Goal: Transaction & Acquisition: Purchase product/service

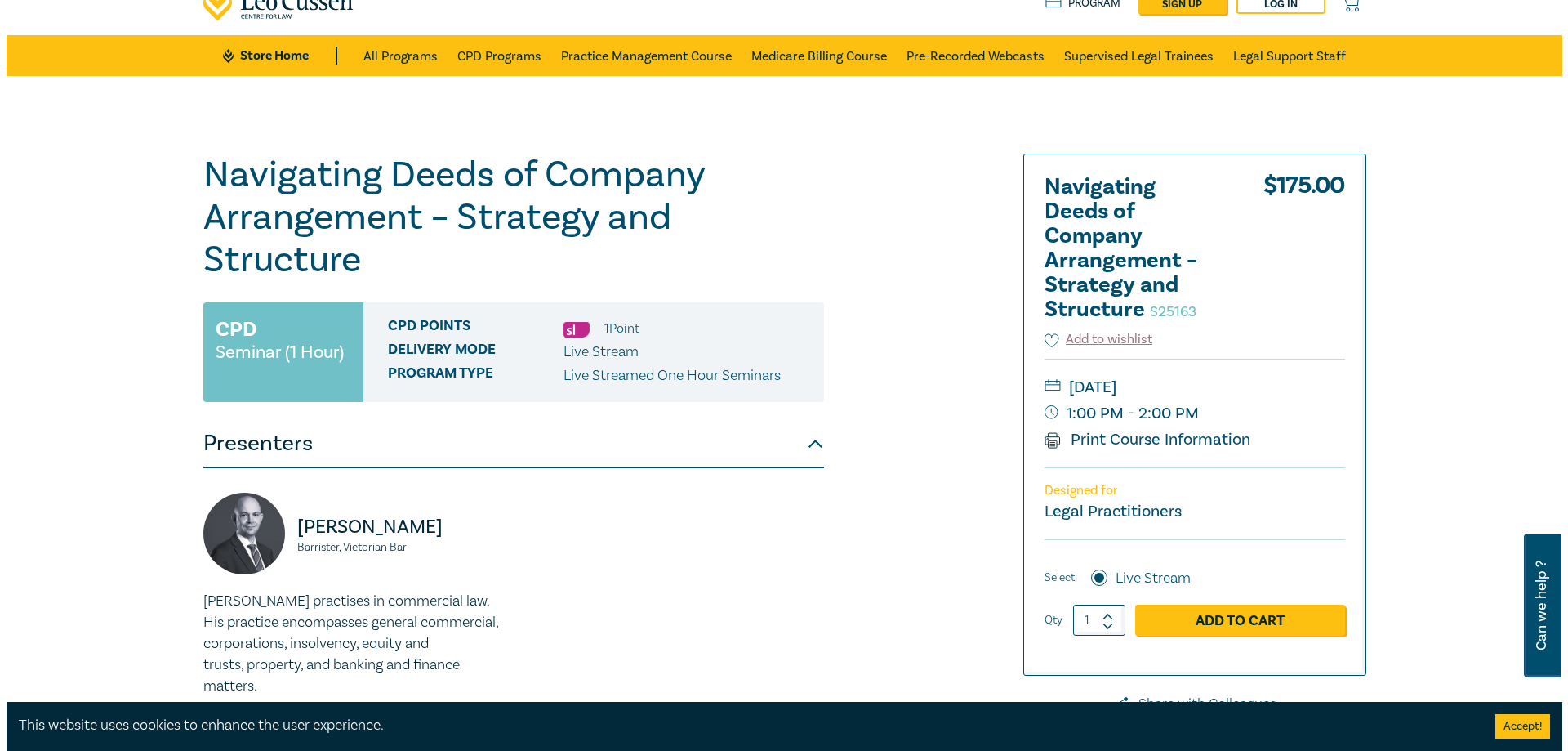
scroll to position [163, 0]
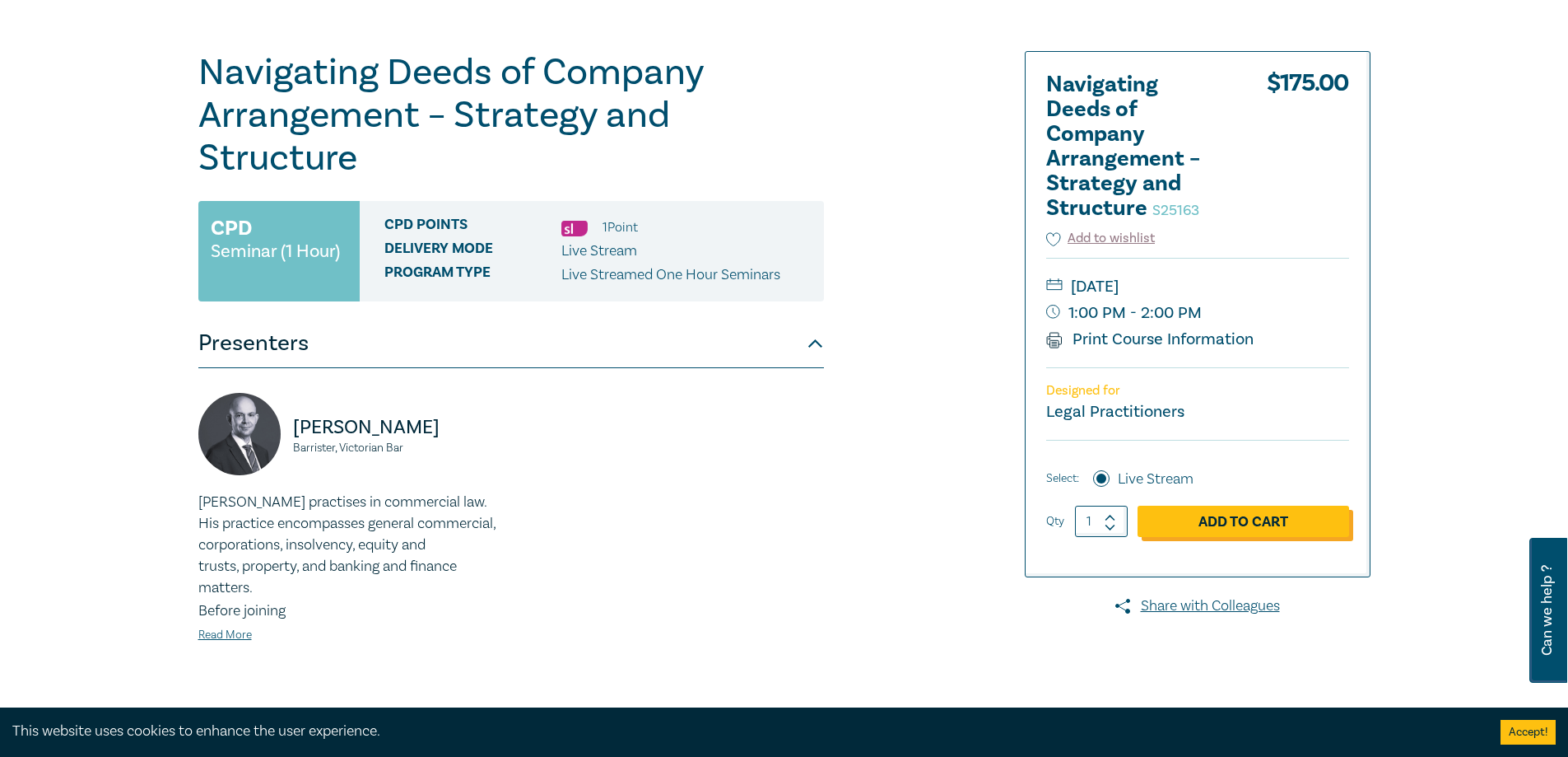
click at [1169, 530] on link "Add to Cart" at bounding box center [1243, 522] width 212 height 32
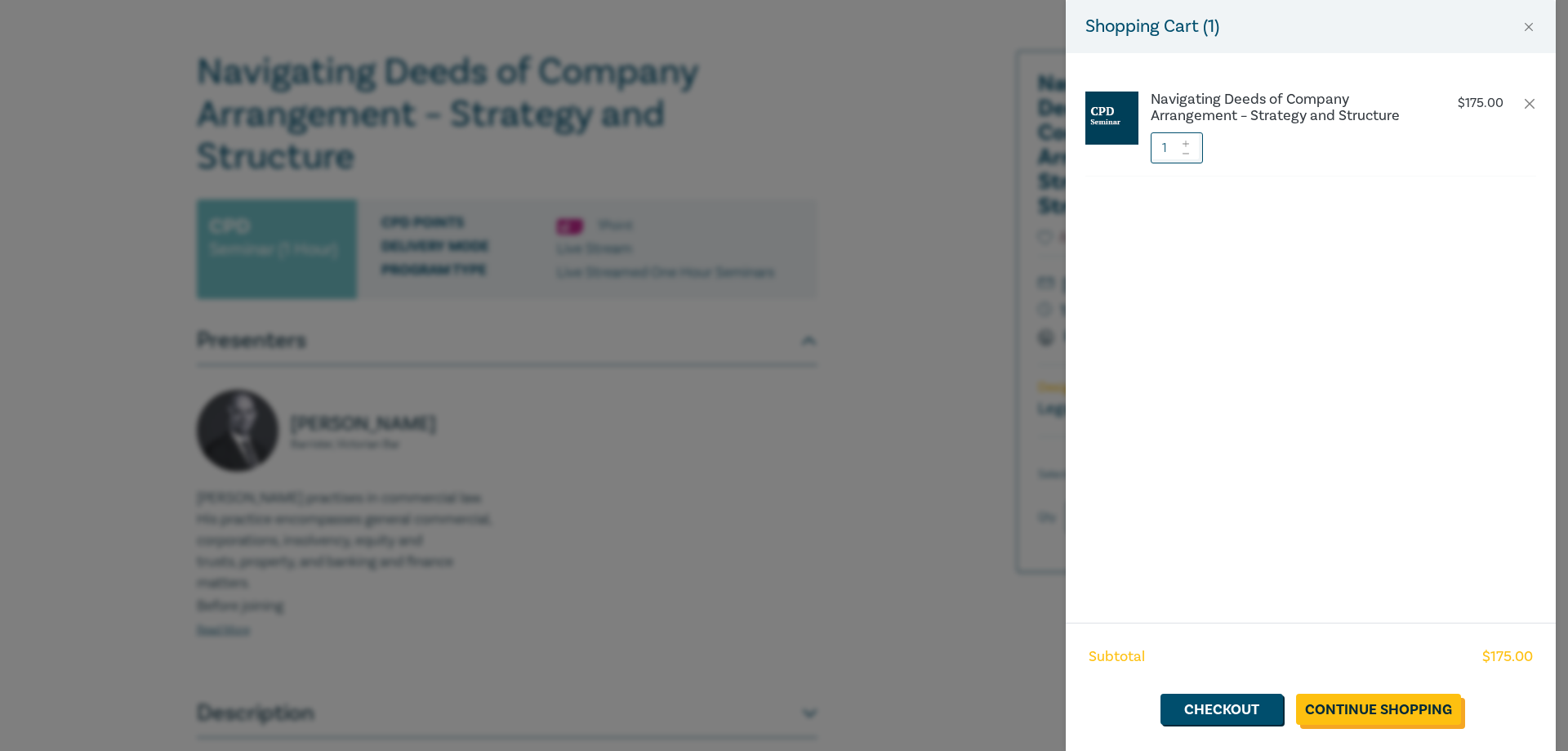
click at [1160, 542] on link "Continue Shopping" at bounding box center [1378, 709] width 165 height 31
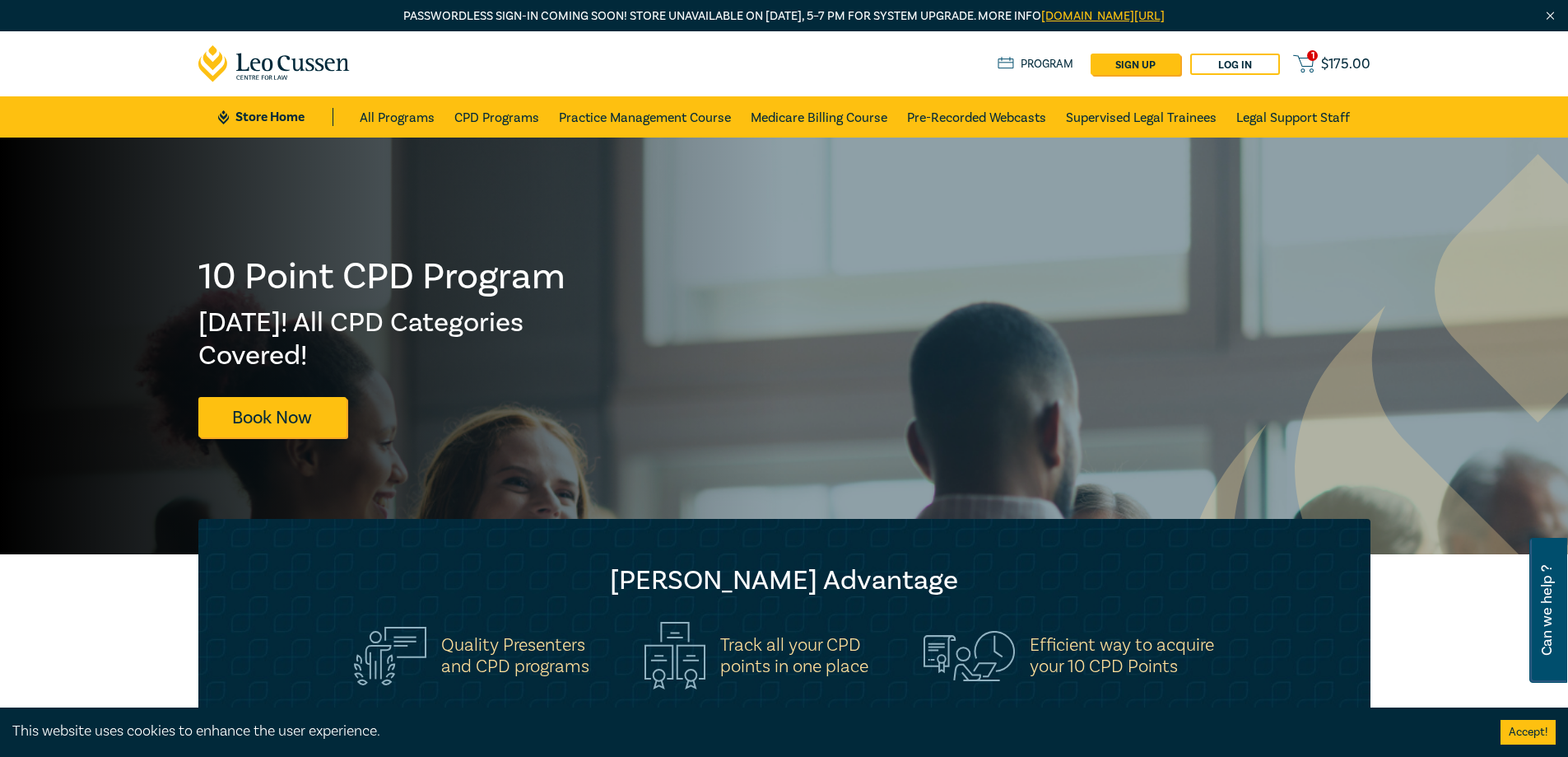
click at [1169, 57] on span "$ 175.00" at bounding box center [1346, 63] width 49 height 18
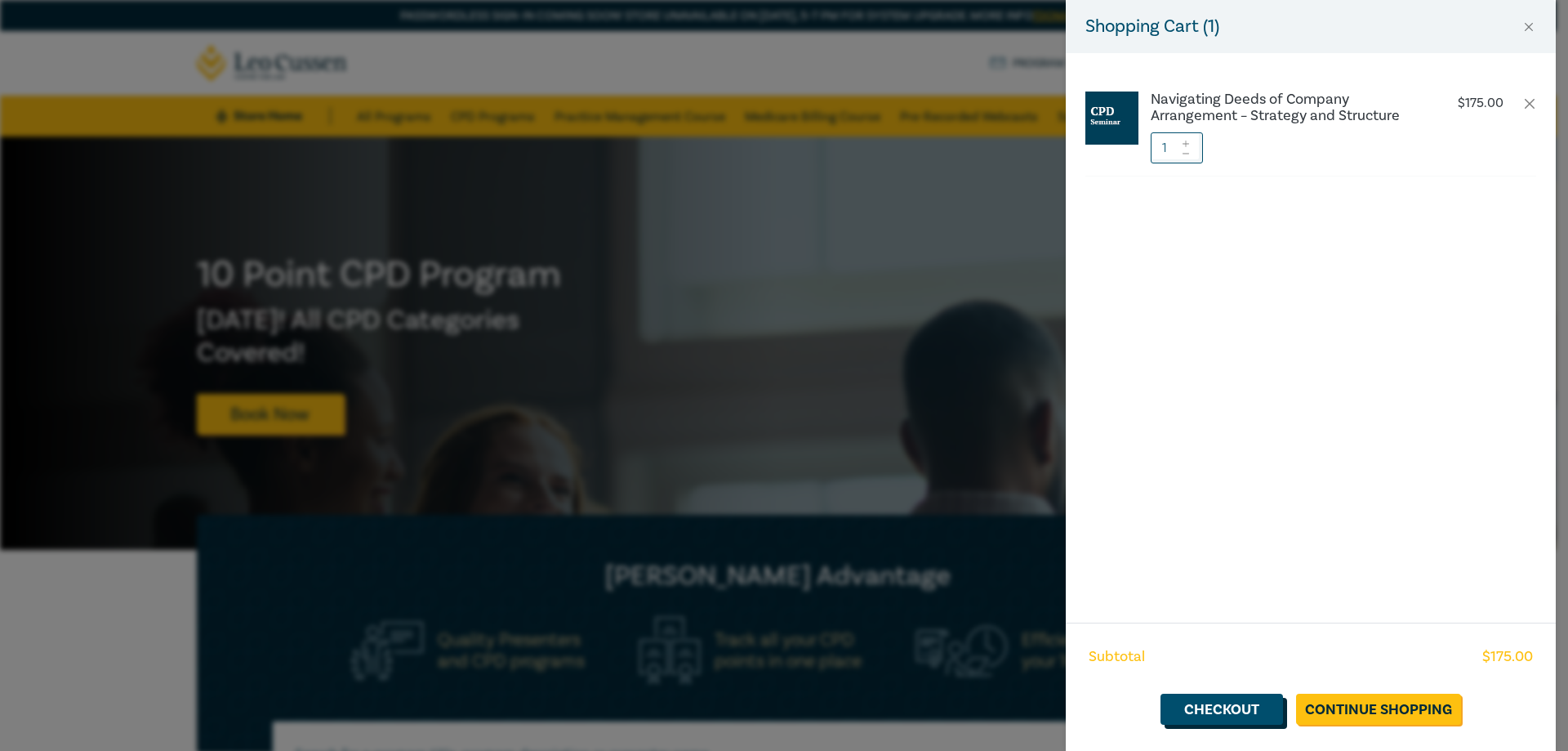
click at [1160, 542] on link "Checkout" at bounding box center [1221, 709] width 122 height 31
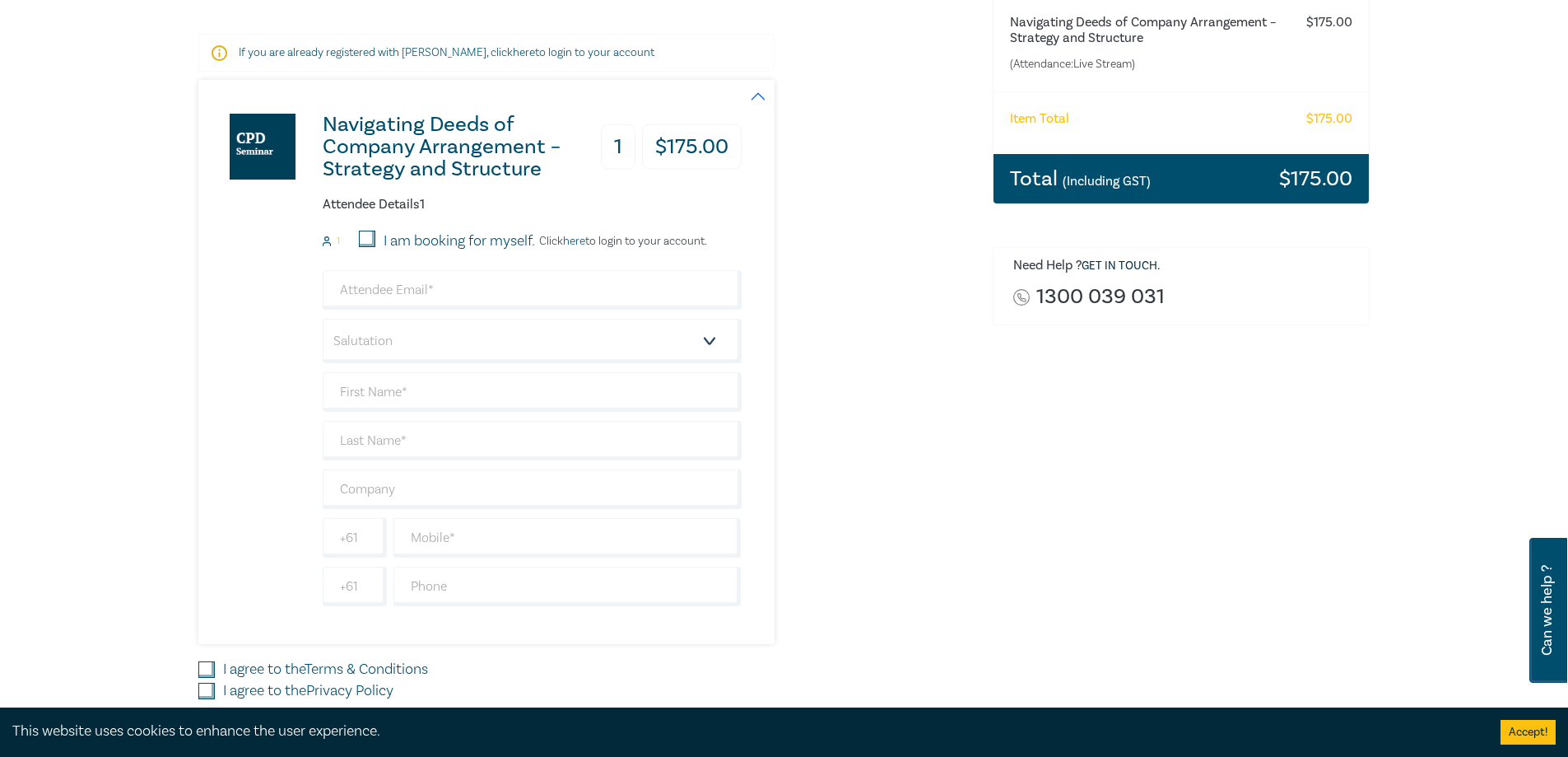
scroll to position [329, 0]
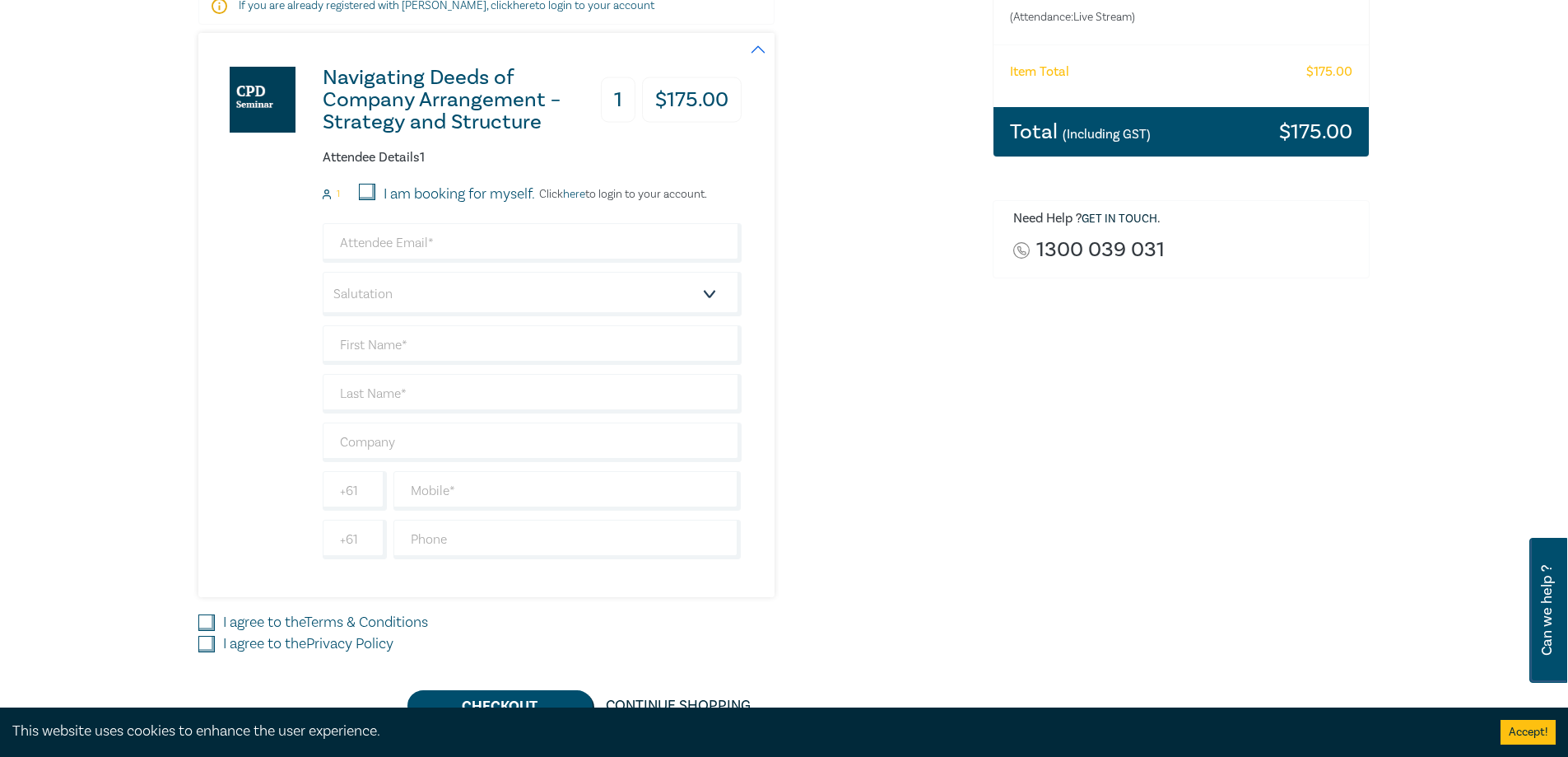
click at [401, 190] on label "I am booking for myself." at bounding box center [459, 194] width 151 height 21
click at [375, 190] on input "I am booking for myself." at bounding box center [368, 192] width 17 height 17
checkbox input "true"
drag, startPoint x: 434, startPoint y: 222, endPoint x: 429, endPoint y: 243, distance: 21.6
click at [433, 226] on form "1 I am booking for myself. Click here to login to your account. Salutation Mr. …" at bounding box center [532, 371] width 419 height 375
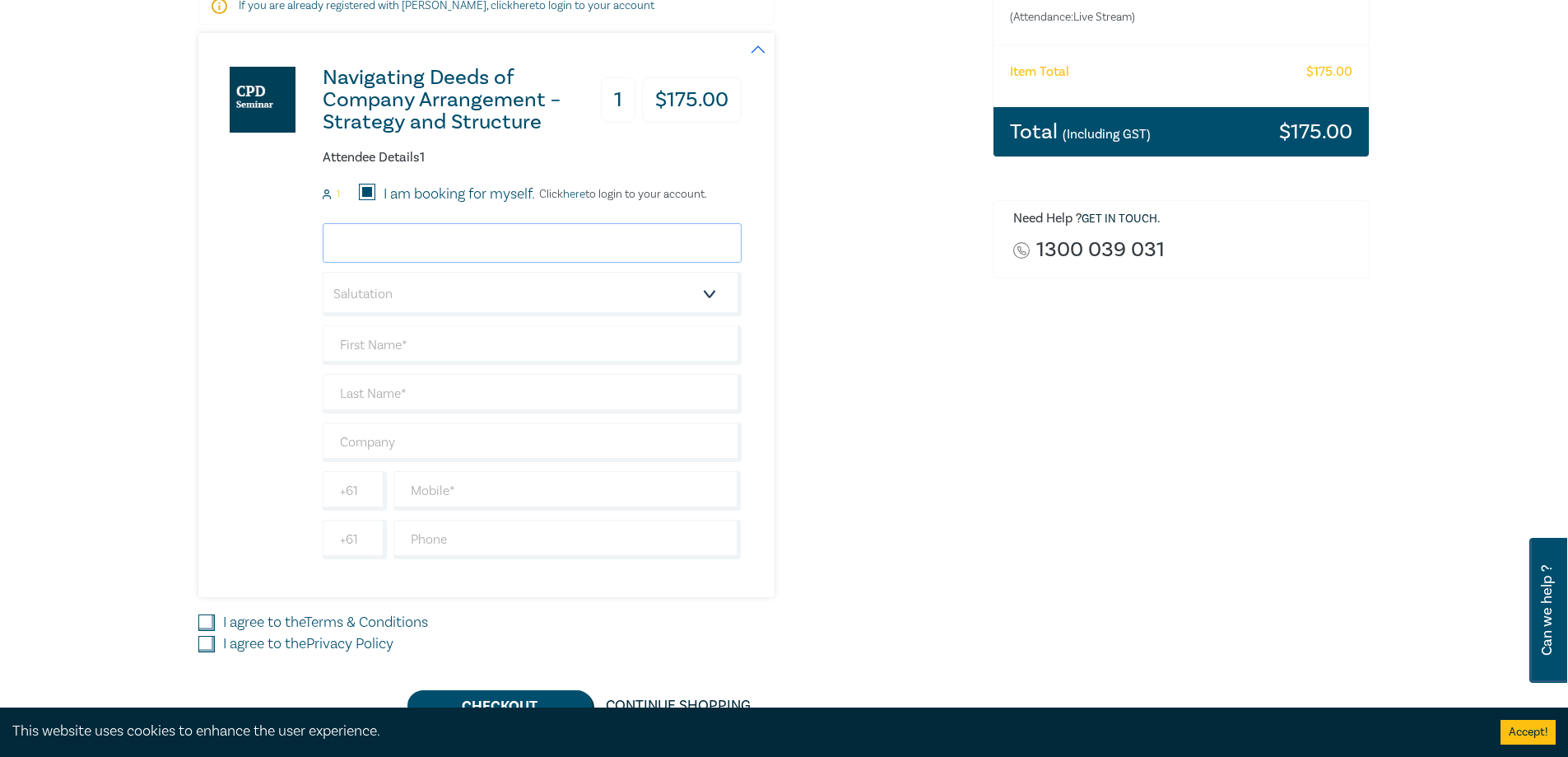
click at [429, 243] on input "email" at bounding box center [532, 243] width 419 height 39
type input "[EMAIL_ADDRESS][DOMAIN_NAME]"
click at [438, 298] on select "Salutation Mr. Mrs. Ms. Miss Dr. Prof. Other" at bounding box center [532, 294] width 419 height 45
select select "Miss"
click at [323, 272] on select "Salutation Mr. Mrs. Ms. Miss Dr. Prof. Other" at bounding box center [532, 294] width 419 height 45
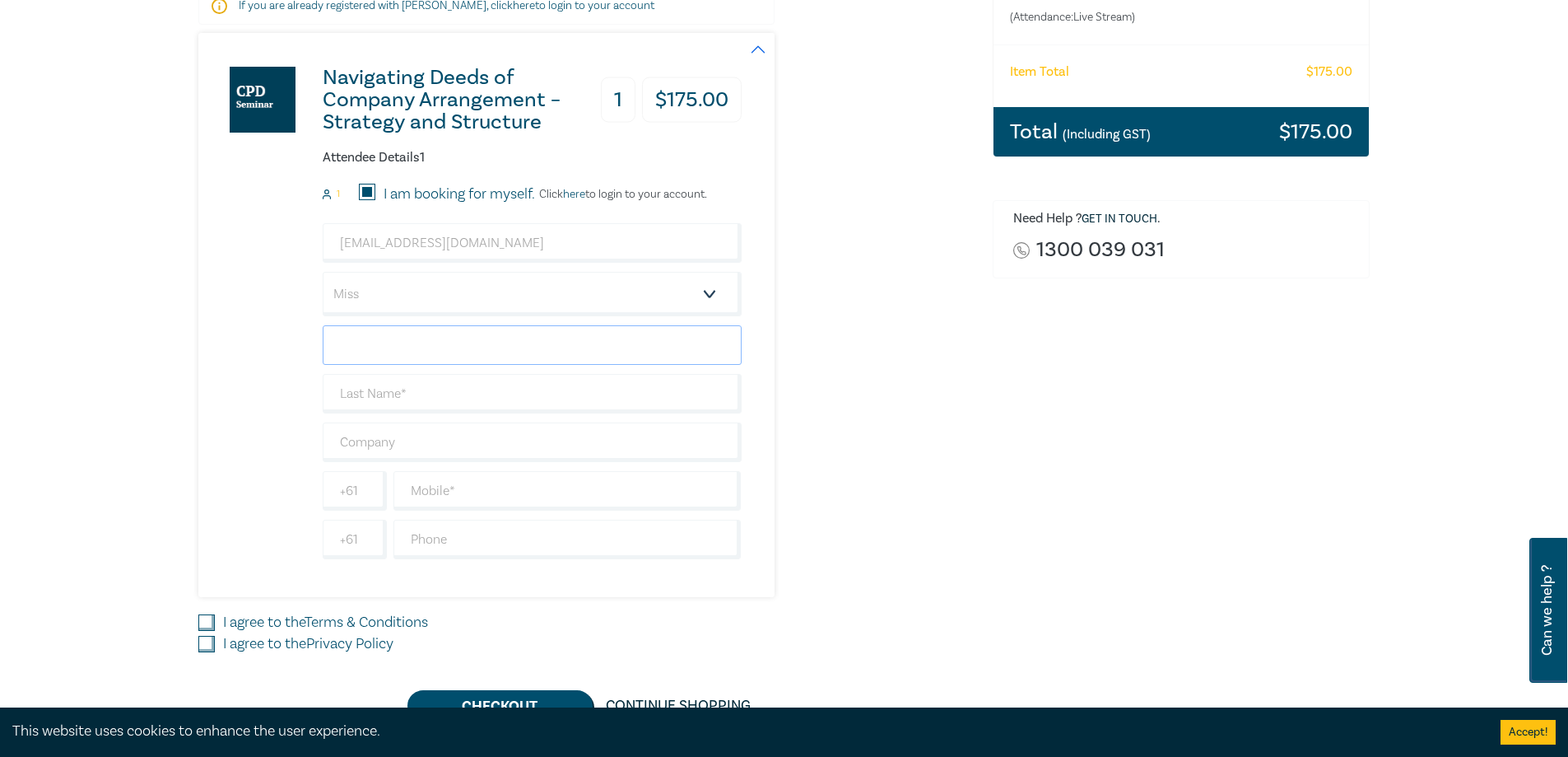
click at [394, 357] on input "text" at bounding box center [532, 344] width 419 height 39
click at [397, 393] on input "text" at bounding box center [532, 393] width 419 height 39
click at [443, 393] on input "text" at bounding box center [532, 393] width 419 height 39
click at [423, 345] on input "text" at bounding box center [532, 344] width 419 height 39
type input "[PERSON_NAME]"
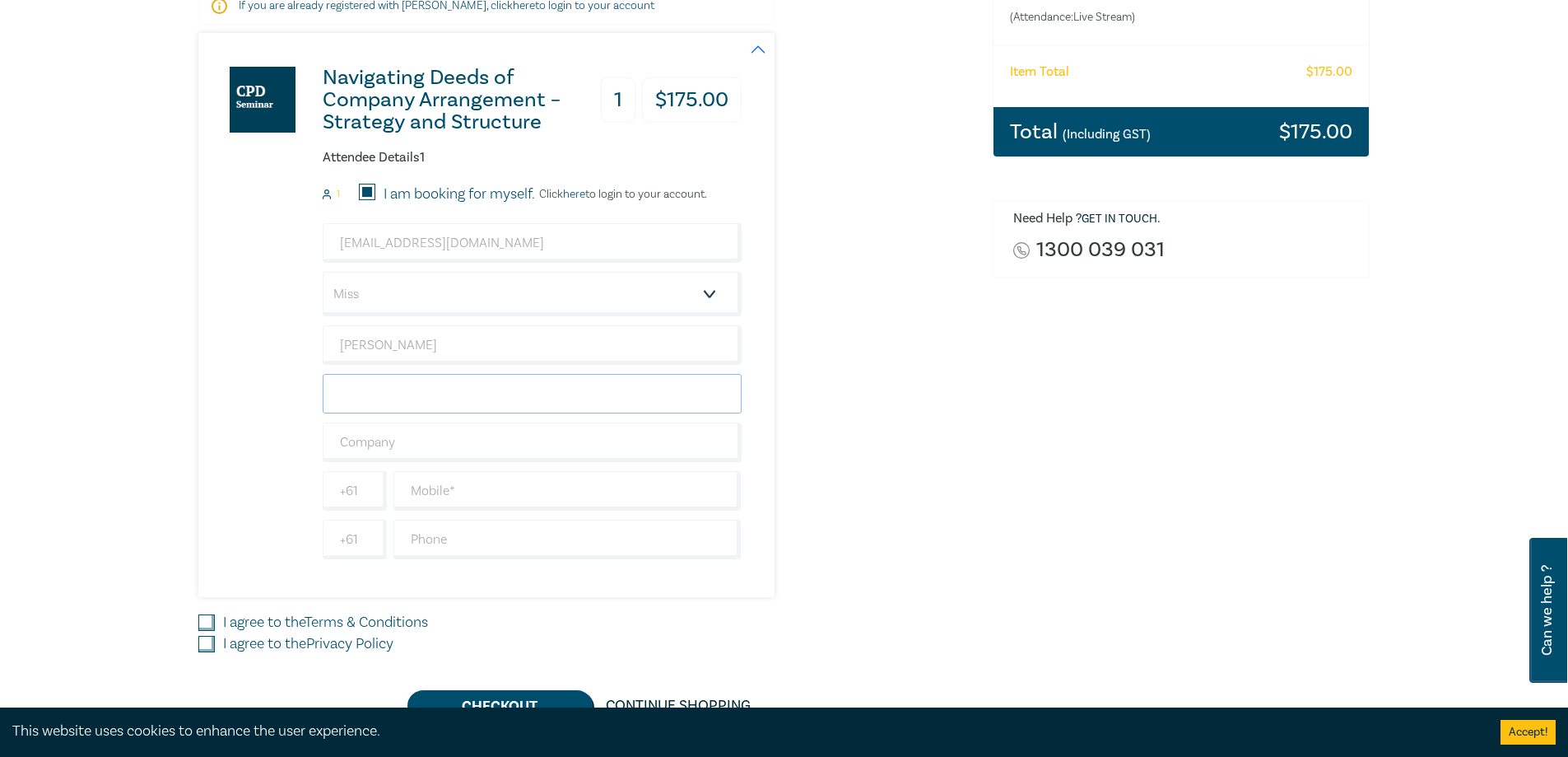
click at [446, 391] on input "text" at bounding box center [532, 393] width 419 height 39
type input "Green"
click at [539, 493] on input "text" at bounding box center [567, 491] width 348 height 39
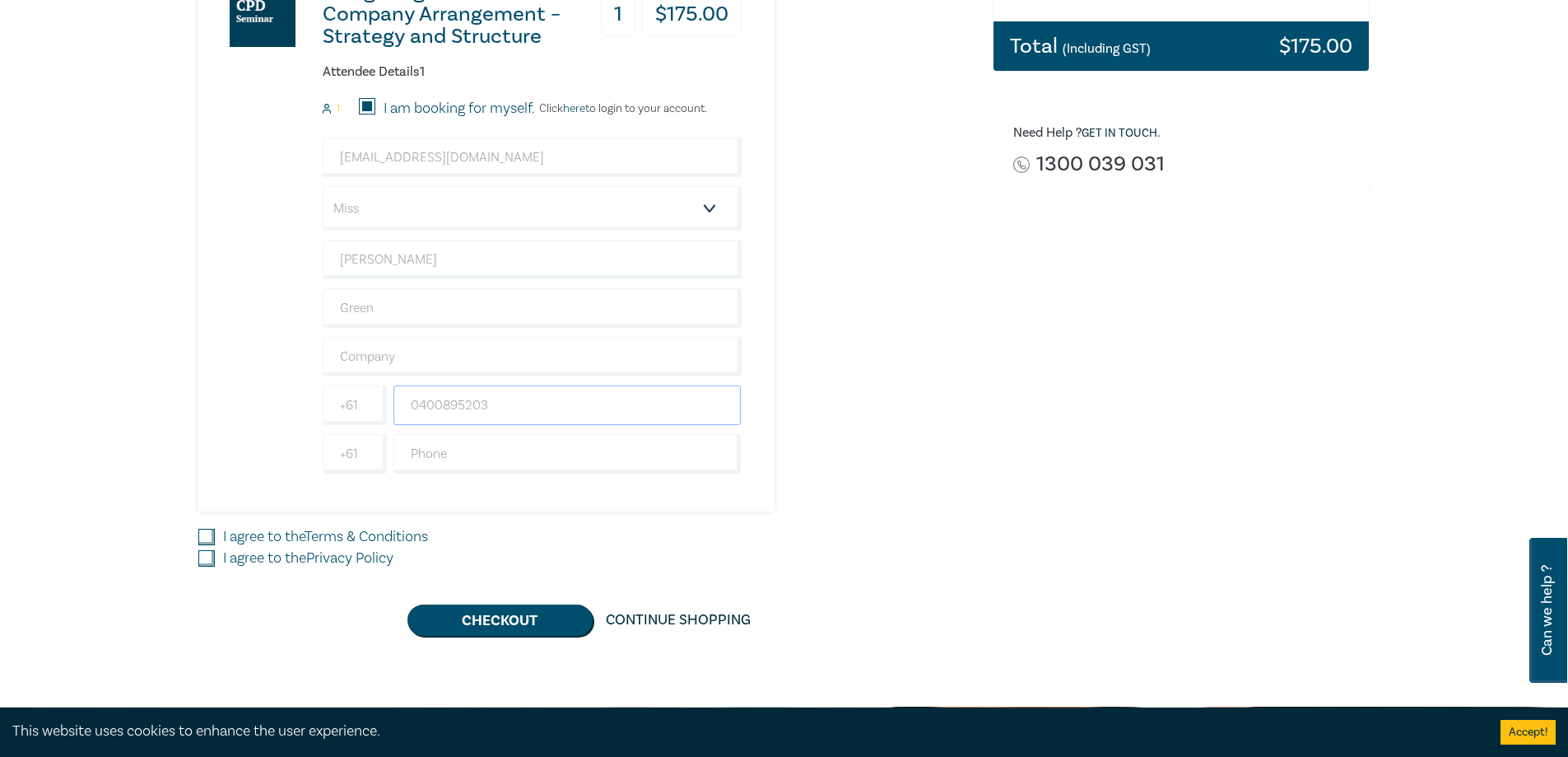
scroll to position [576, 0]
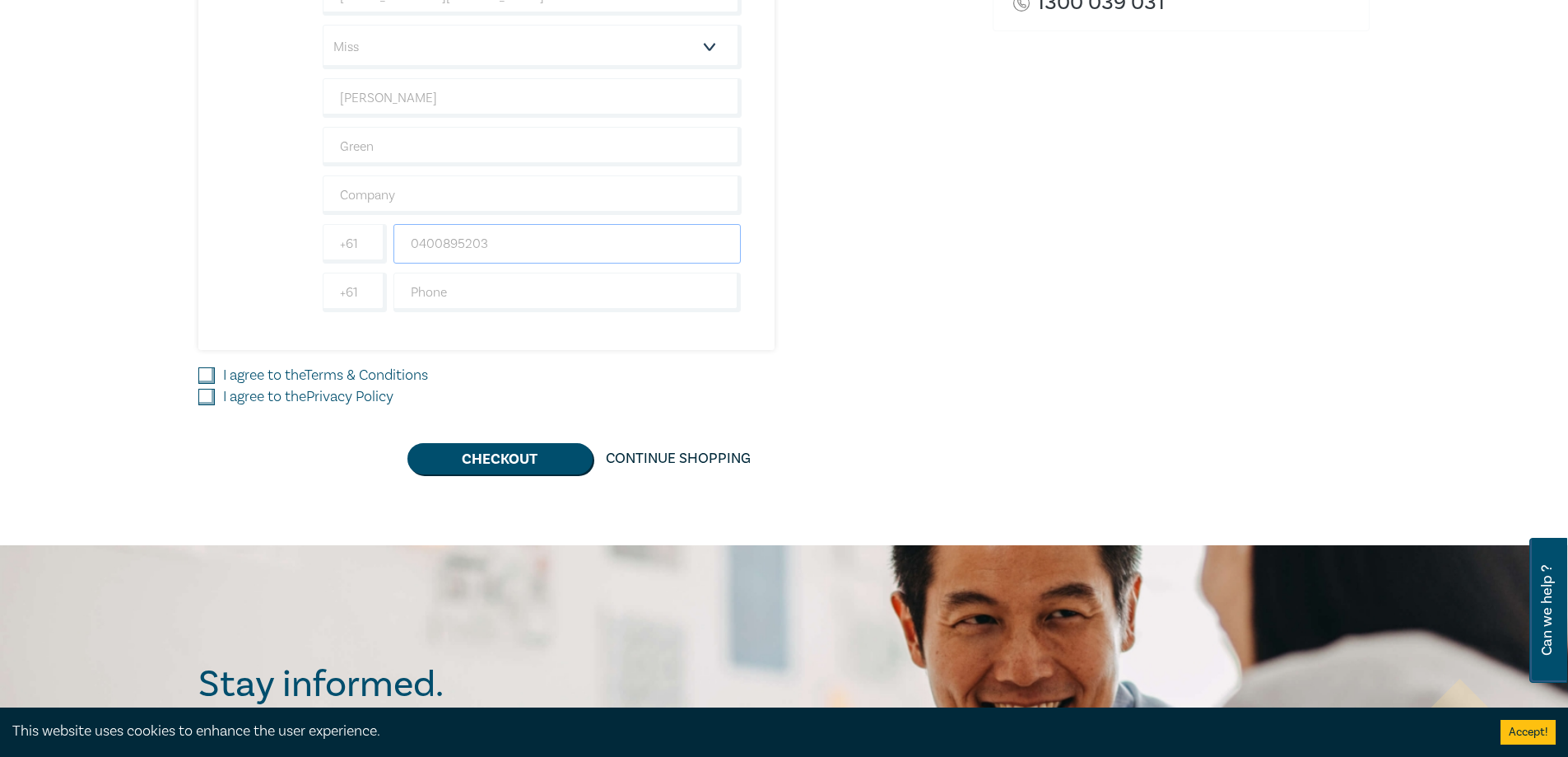
type input "0400895203"
click at [250, 374] on label "I agree to the Terms & Conditions" at bounding box center [326, 375] width 205 height 21
click at [215, 374] on input "I agree to the Terms & Conditions" at bounding box center [207, 375] width 17 height 17
checkbox input "true"
click at [248, 394] on label "I agree to the Privacy Policy" at bounding box center [308, 397] width 171 height 21
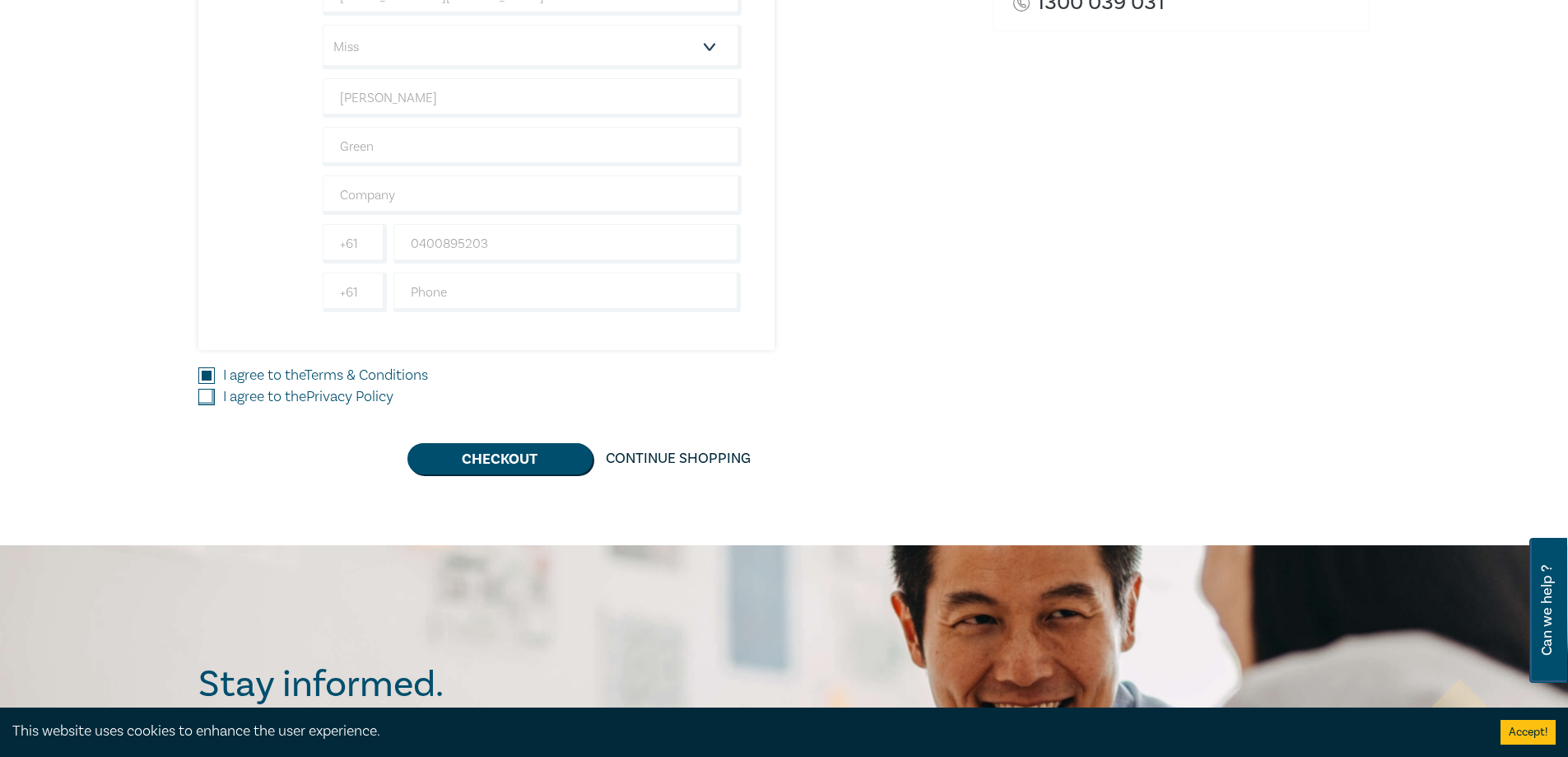
click at [215, 394] on input "I agree to the Privacy Policy" at bounding box center [207, 397] width 17 height 17
checkbox input "true"
click at [521, 460] on button "Checkout" at bounding box center [500, 459] width 185 height 32
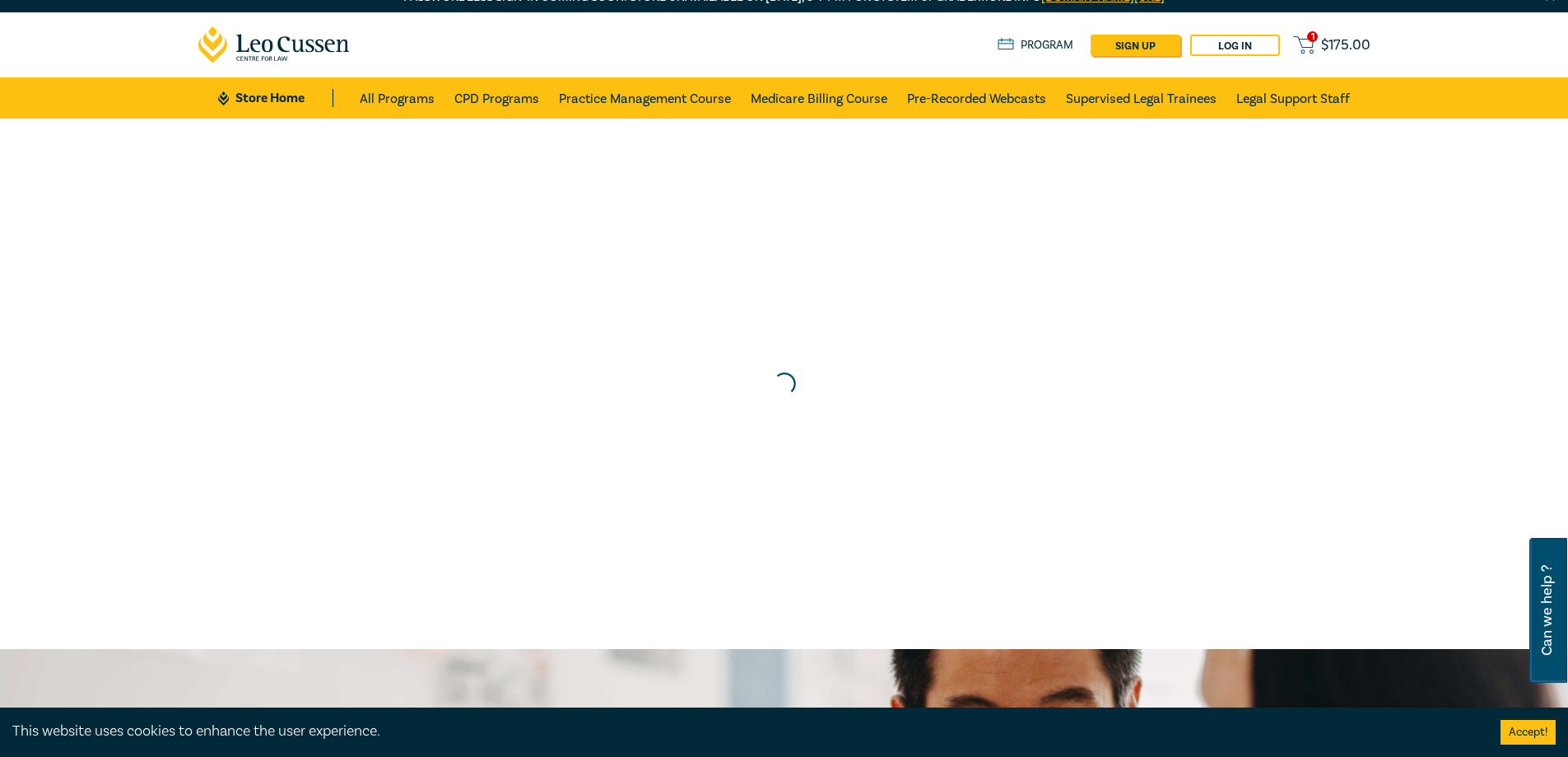
scroll to position [0, 0]
